Goal: Find specific page/section: Find specific page/section

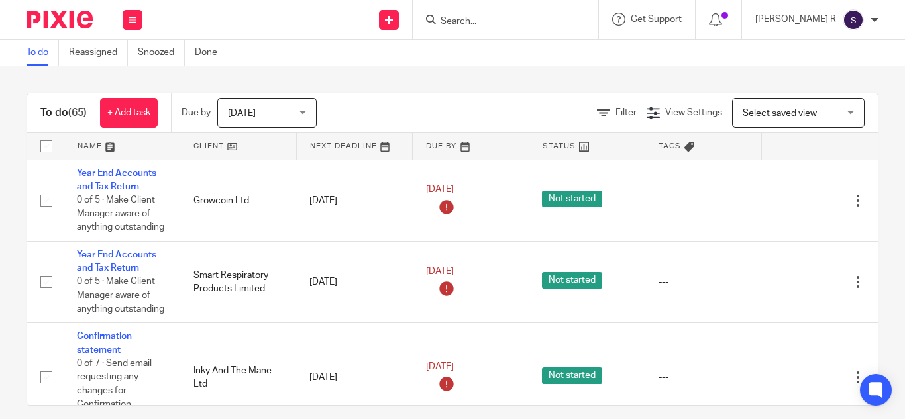
click at [501, 14] on form at bounding box center [509, 19] width 141 height 17
click at [497, 17] on input "Search" at bounding box center [498, 22] width 119 height 12
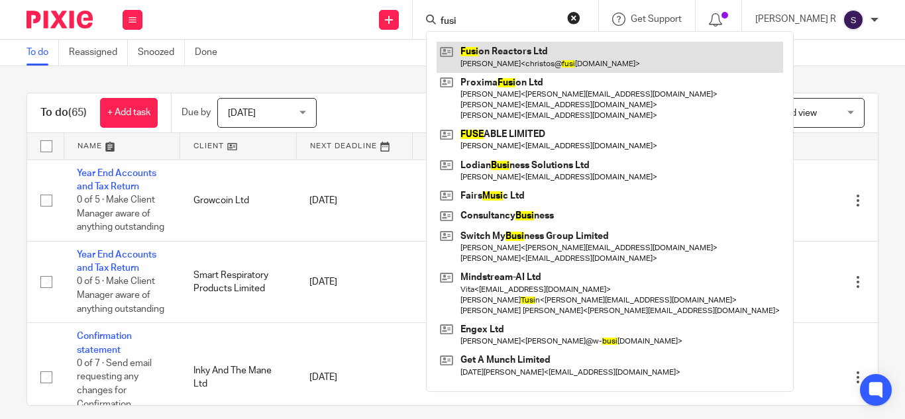
type input "fusi"
click at [531, 49] on link at bounding box center [610, 57] width 346 height 30
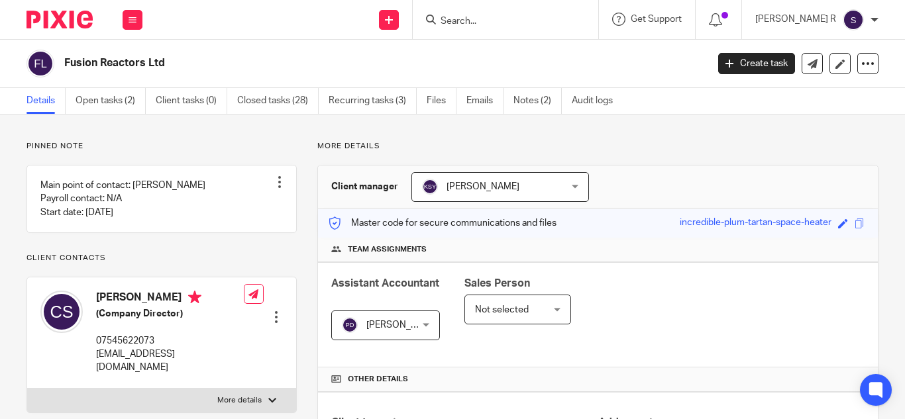
scroll to position [485, 0]
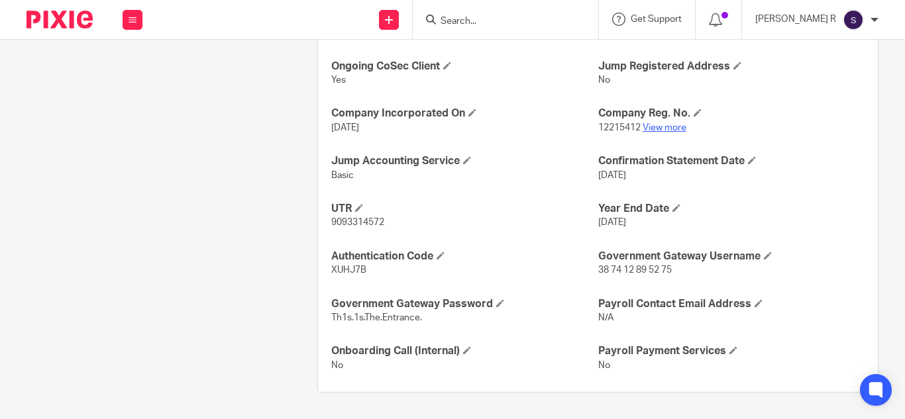
click at [653, 125] on link "View more" at bounding box center [665, 127] width 44 height 9
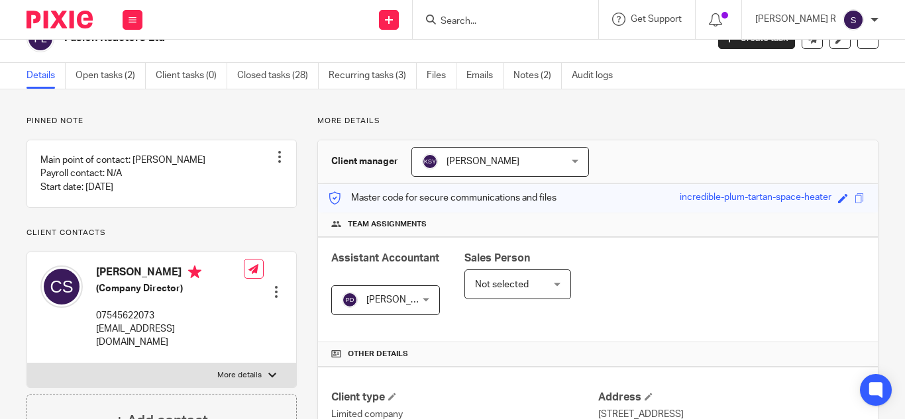
scroll to position [0, 0]
